Goal: Navigation & Orientation: Go to known website

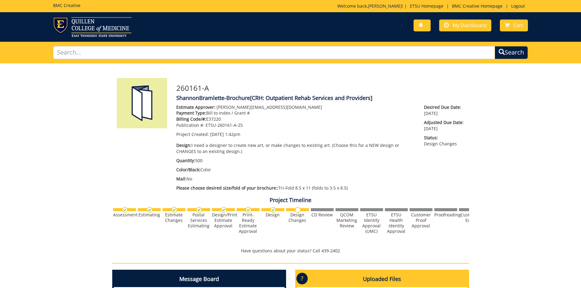
scroll to position [592, 0]
click at [76, 23] on img at bounding box center [92, 27] width 78 height 20
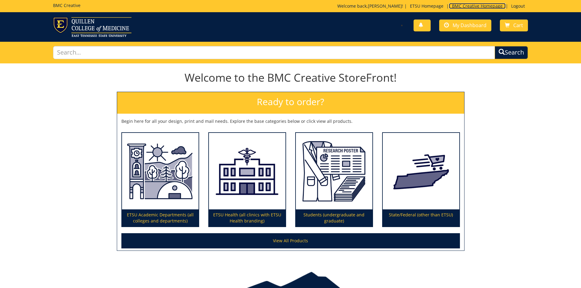
click at [473, 5] on link "BMC Creative Homepage" at bounding box center [477, 6] width 57 height 6
